Goal: Task Accomplishment & Management: Manage account settings

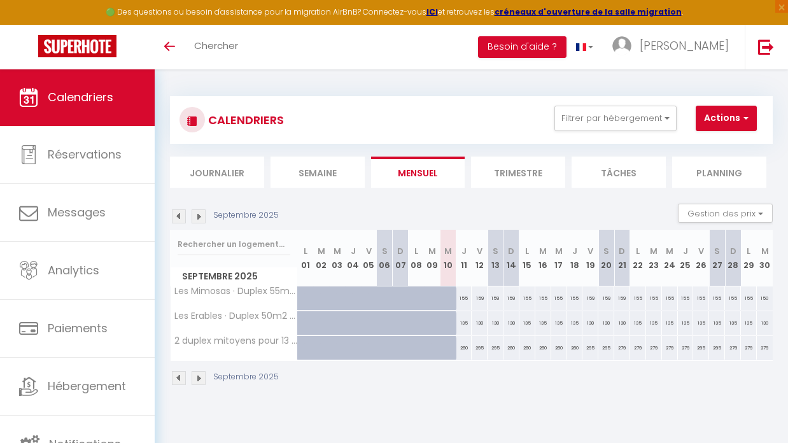
click at [201, 217] on img at bounding box center [198, 216] width 14 height 14
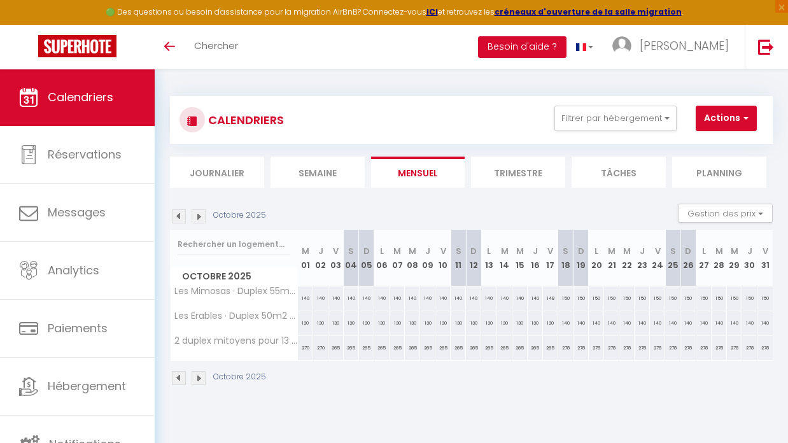
click at [201, 217] on img at bounding box center [198, 216] width 14 height 14
checkbox input "false"
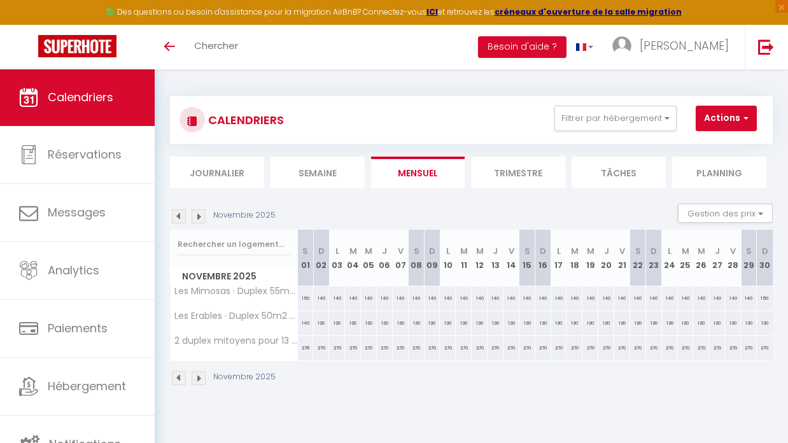
click at [743, 118] on span "button" at bounding box center [744, 117] width 8 height 13
click at [653, 217] on div "Novembre 2025 Gestion des prix Nb Nuits minimum Règles Disponibilité" at bounding box center [471, 217] width 602 height 26
click at [660, 122] on button "Filtrer par hébergement" at bounding box center [615, 118] width 122 height 25
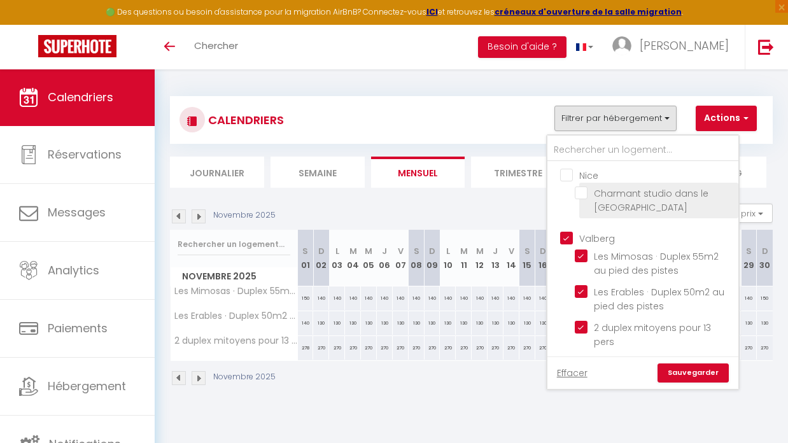
click at [580, 193] on input "Charmant studio dans le [GEOGRAPHIC_DATA]" at bounding box center [653, 192] width 159 height 13
checkbox input "true"
checkbox input "false"
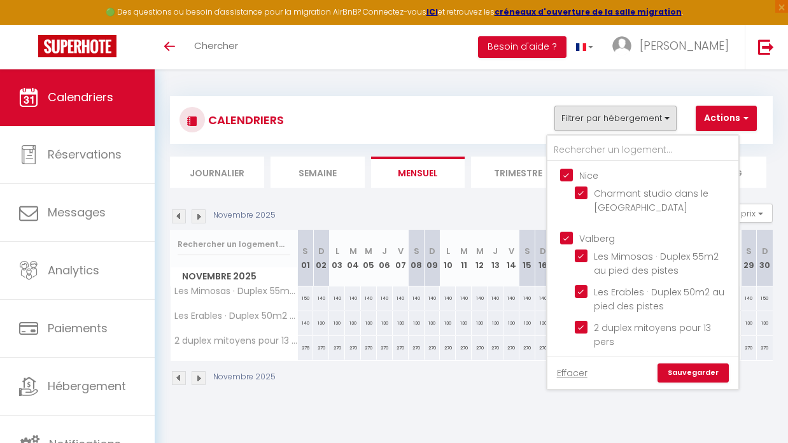
click at [567, 237] on input "Valberg" at bounding box center [655, 237] width 191 height 13
checkbox input "false"
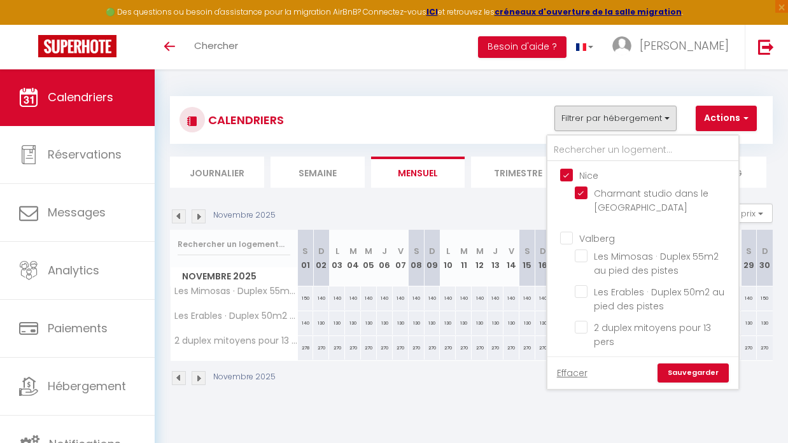
checkbox input "false"
click at [467, 386] on div "Novembre 2025" at bounding box center [471, 380] width 602 height 38
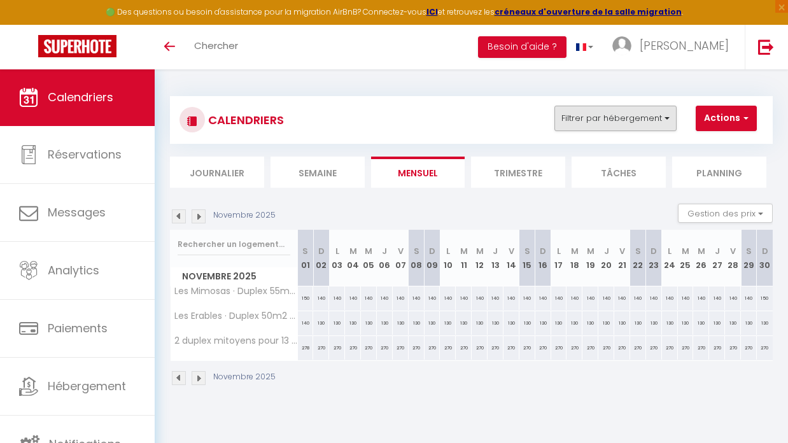
click at [664, 122] on button "Filtrer par hébergement" at bounding box center [615, 118] width 122 height 25
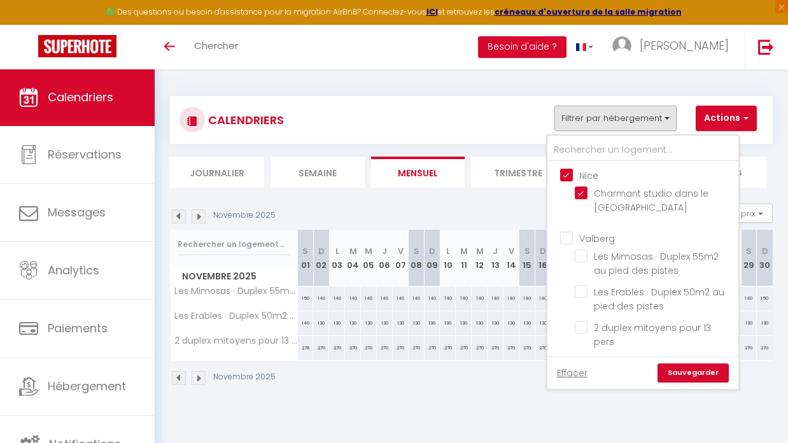
click at [684, 368] on link "Sauvegarder" at bounding box center [692, 372] width 71 height 19
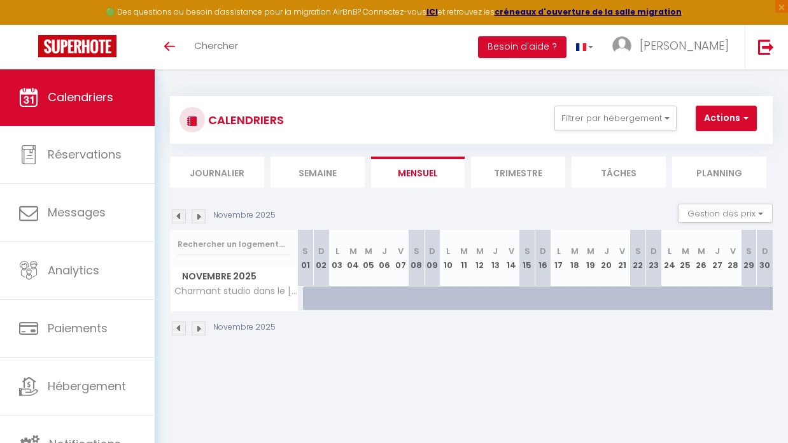
click at [305, 273] on th "S 01" at bounding box center [306, 258] width 16 height 57
click at [308, 299] on div at bounding box center [311, 298] width 16 height 24
type input "84"
type input "[DATE]"
type input "Dim 02 Novembre 2025"
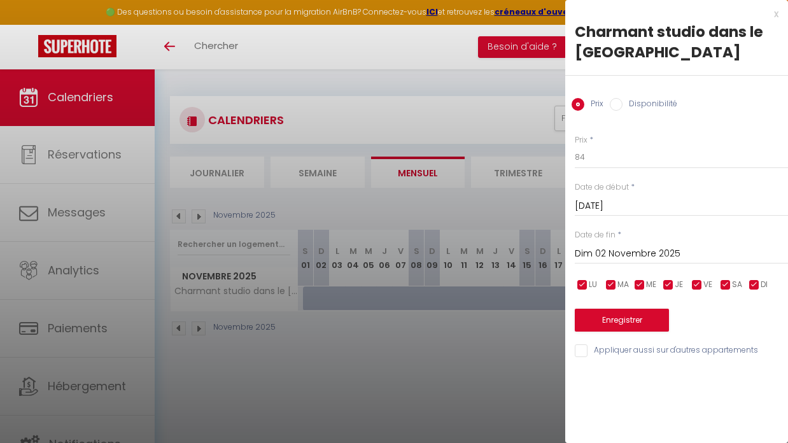
click at [616, 104] on input "Disponibilité" at bounding box center [615, 104] width 13 height 13
radio input "true"
radio input "false"
click at [618, 321] on button "Enregistrer" at bounding box center [621, 321] width 94 height 23
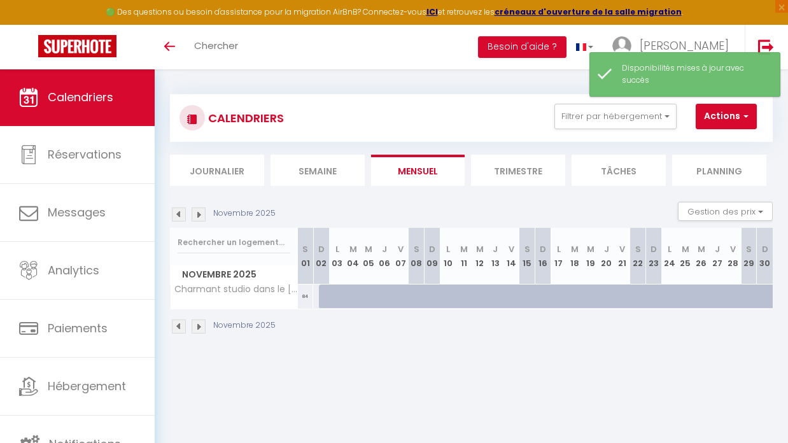
scroll to position [2, 0]
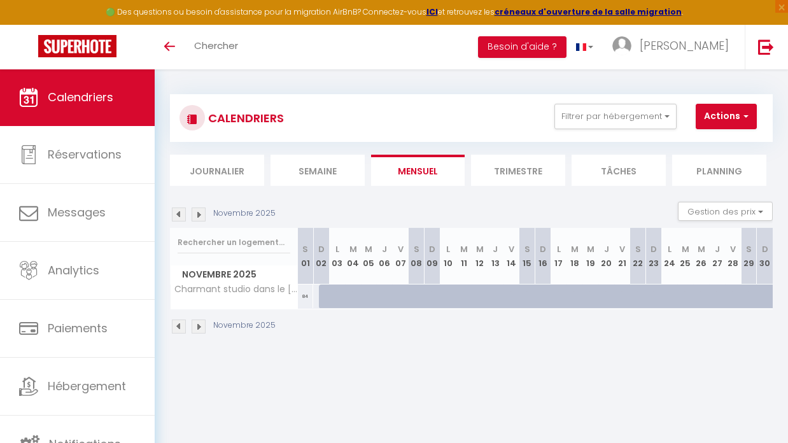
click at [180, 212] on img at bounding box center [179, 214] width 14 height 14
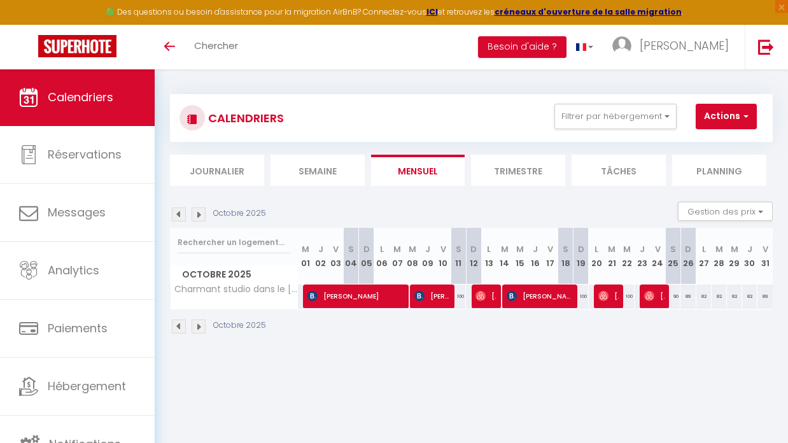
click at [198, 212] on img at bounding box center [198, 214] width 14 height 14
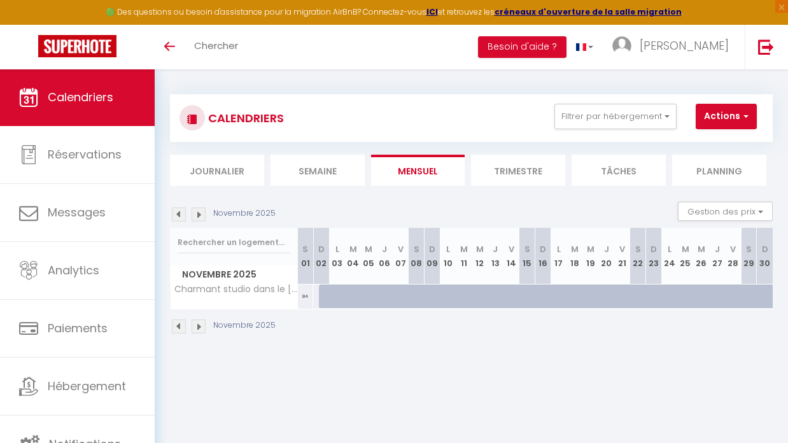
click at [198, 212] on img at bounding box center [198, 214] width 14 height 14
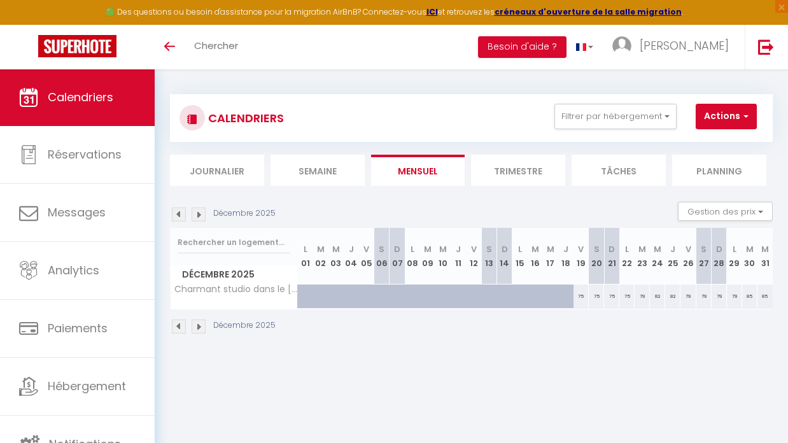
click at [582, 297] on div "75" at bounding box center [580, 296] width 15 height 24
select select "1"
type input "Ven 19 Décembre 2025"
type input "[DATE]"
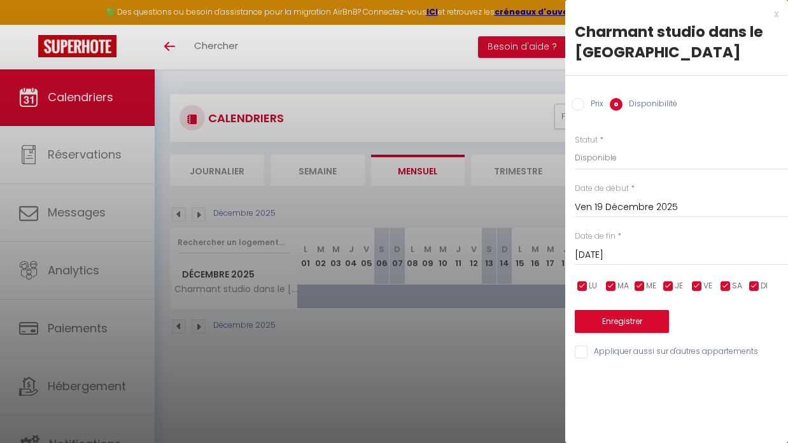
click at [501, 345] on div at bounding box center [394, 221] width 788 height 443
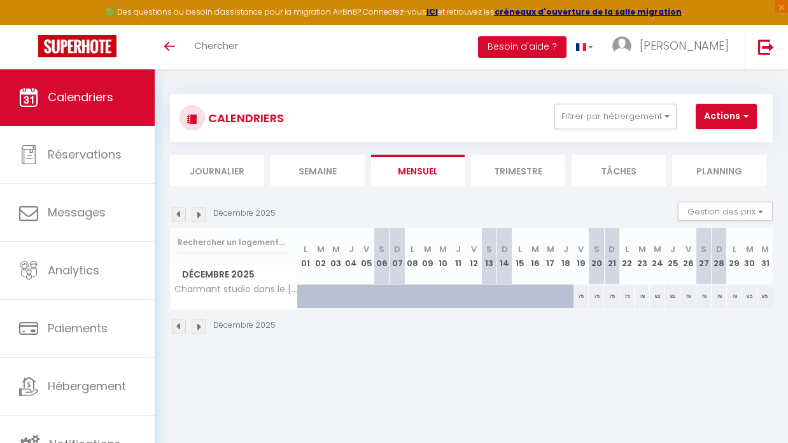
click at [580, 301] on div "75" at bounding box center [580, 296] width 15 height 24
select select "1"
type input "Ven 19 Décembre 2025"
type input "[DATE]"
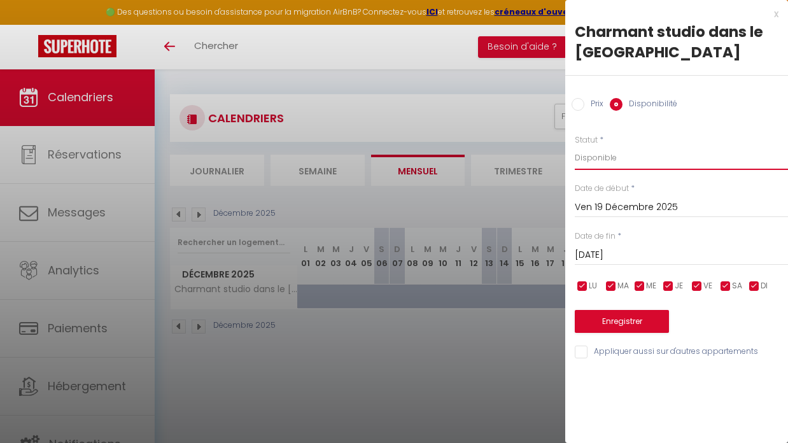
click at [611, 155] on select "Disponible Indisponible" at bounding box center [680, 158] width 213 height 24
select select "0"
click at [620, 312] on button "Enregistrer" at bounding box center [621, 321] width 94 height 23
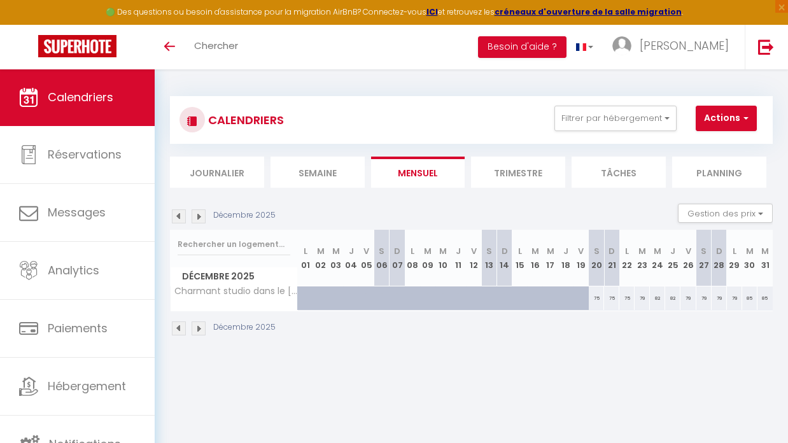
scroll to position [0, 0]
click at [179, 217] on img at bounding box center [179, 216] width 14 height 14
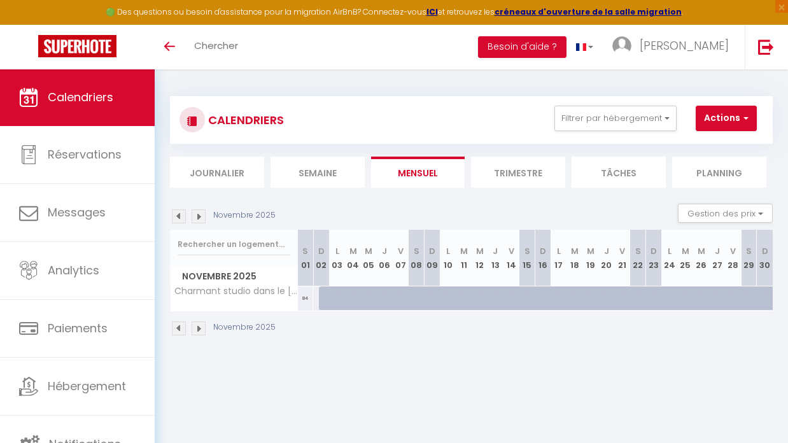
click at [198, 217] on img at bounding box center [198, 216] width 14 height 14
